Goal: Navigation & Orientation: Find specific page/section

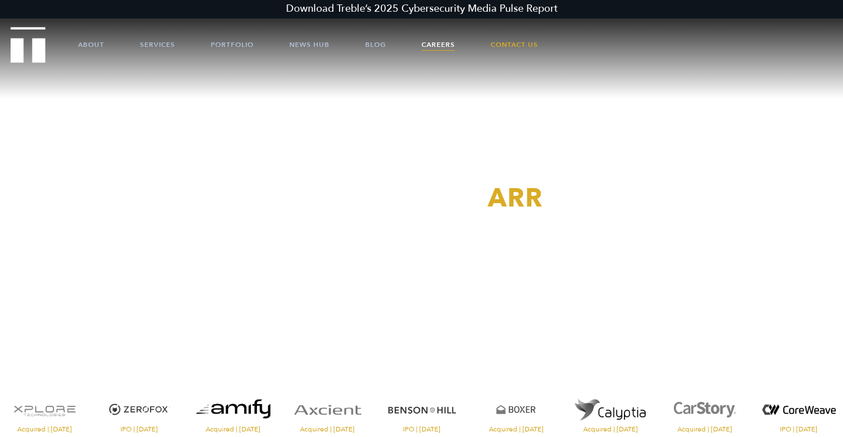
click at [431, 47] on link "Careers" at bounding box center [438, 44] width 33 height 33
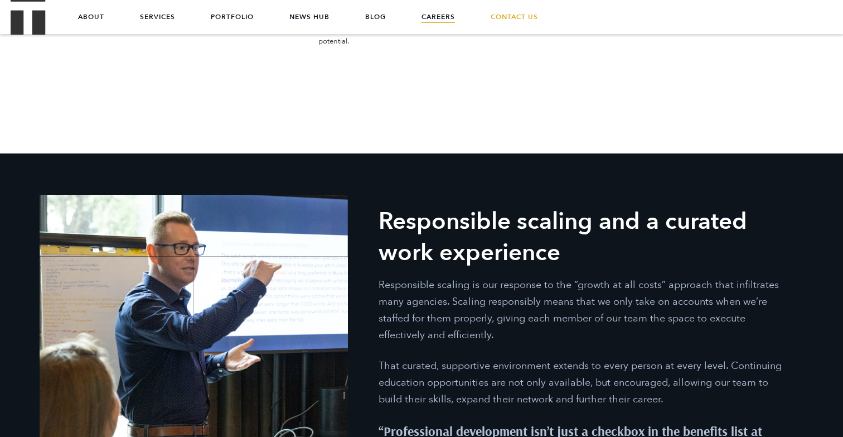
scroll to position [706, 0]
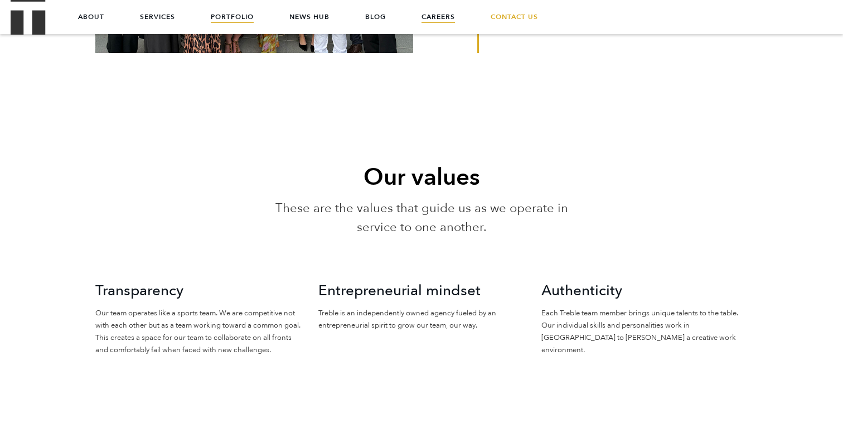
click at [235, 22] on link "Portfolio" at bounding box center [232, 16] width 43 height 33
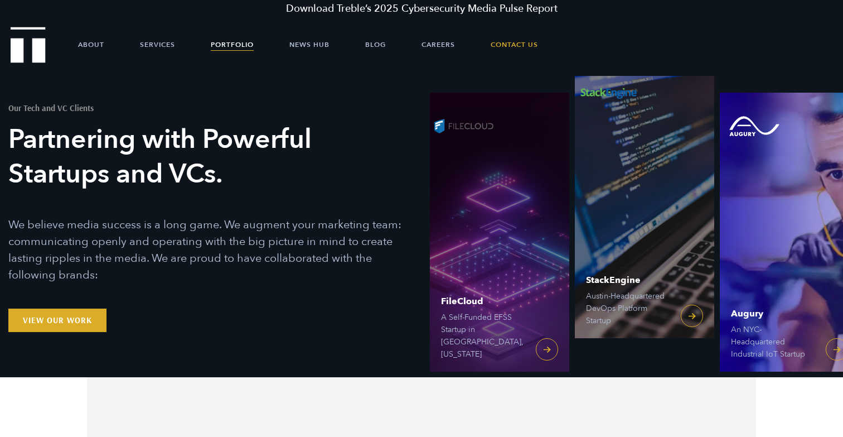
scroll to position [1, 0]
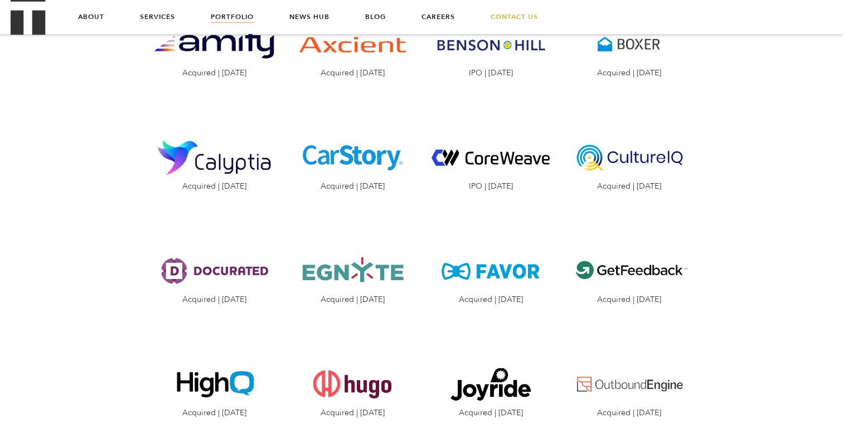
scroll to position [1088, 0]
